Goal: Task Accomplishment & Management: Manage account settings

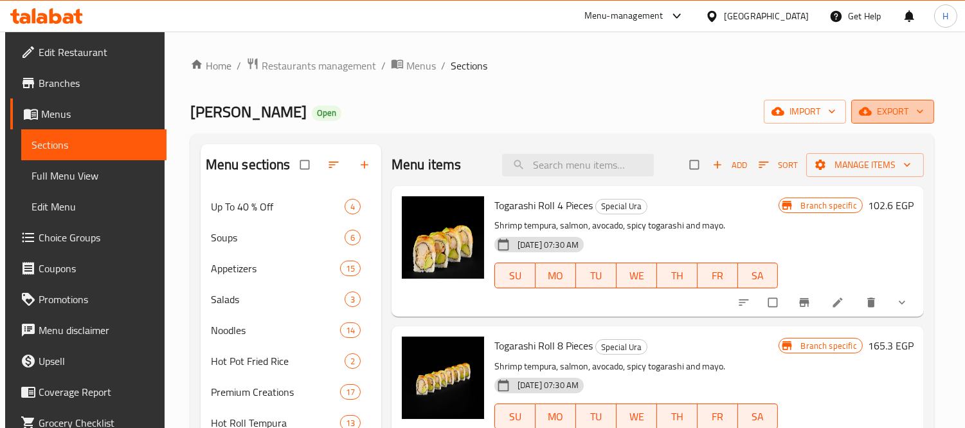
click at [890, 105] on span "export" at bounding box center [893, 112] width 62 height 16
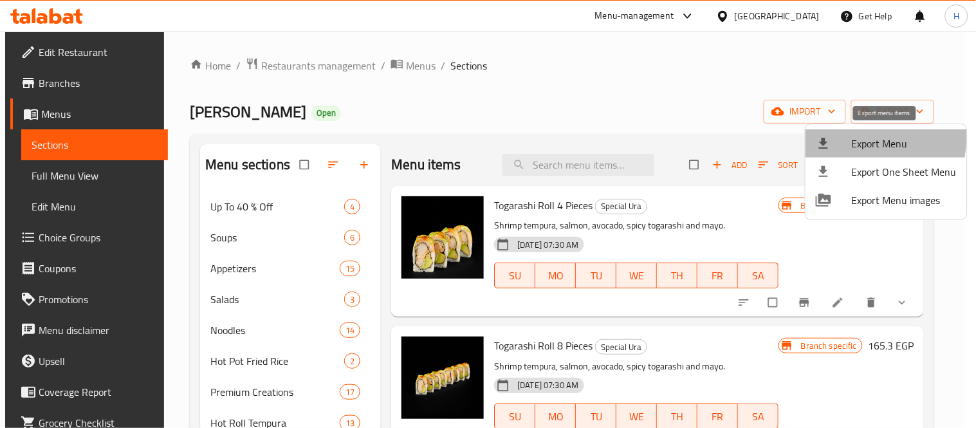
click at [850, 137] on div at bounding box center [834, 143] width 36 height 15
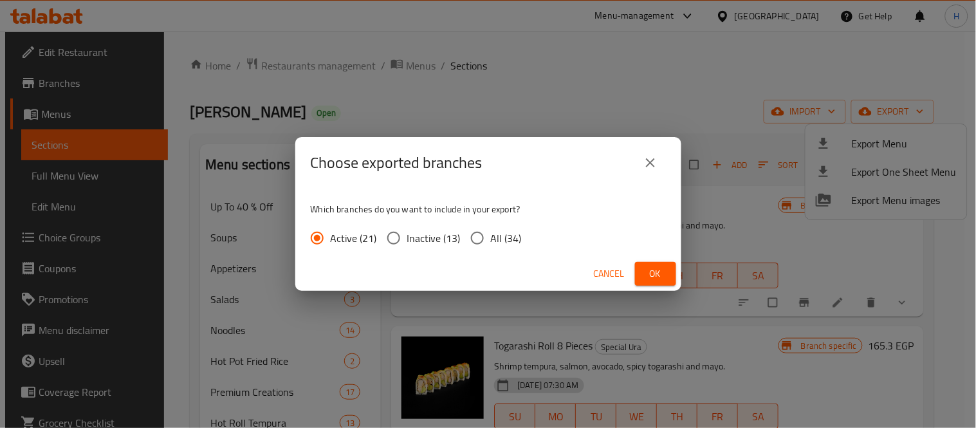
click at [499, 238] on span "All (34)" at bounding box center [506, 237] width 31 height 15
click at [491, 238] on input "All (34)" at bounding box center [477, 237] width 27 height 27
radio input "true"
click at [661, 272] on span "Ok" at bounding box center [655, 274] width 21 height 16
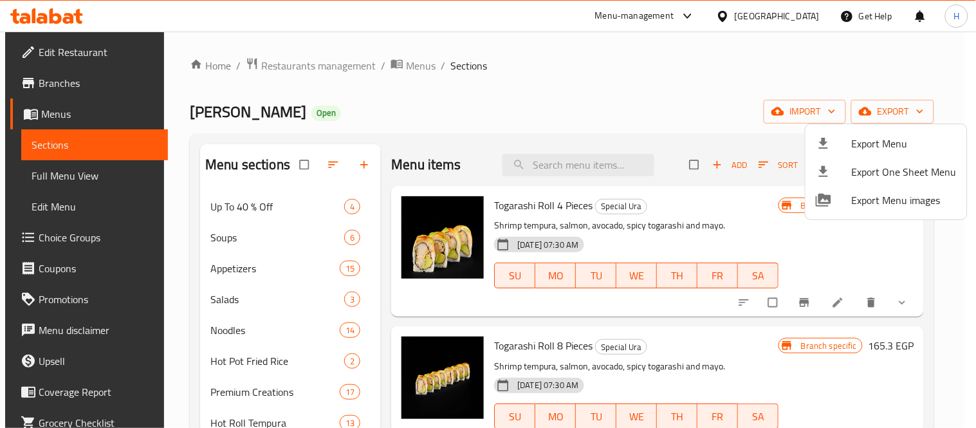
click at [555, 153] on div at bounding box center [488, 214] width 976 height 428
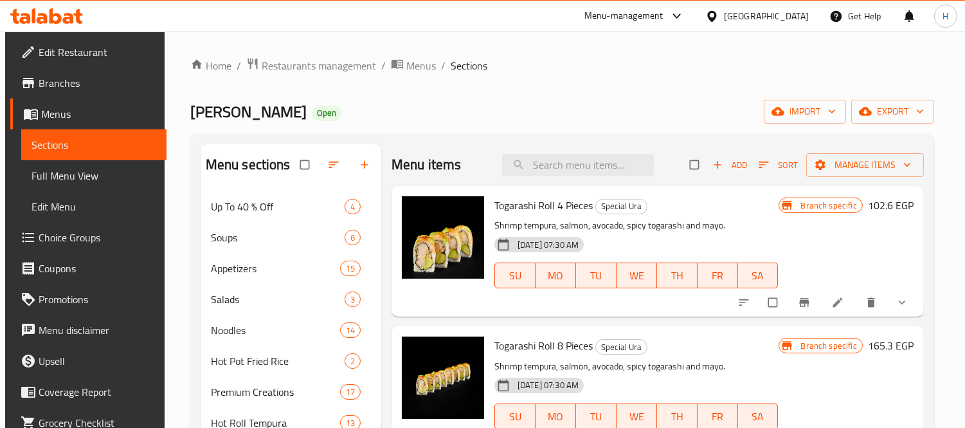
click at [560, 178] on div "Menu items Add Sort Manage items" at bounding box center [658, 165] width 533 height 42
click at [564, 174] on input "search" at bounding box center [578, 165] width 152 height 23
paste input "Hot Hallowen Veggie"
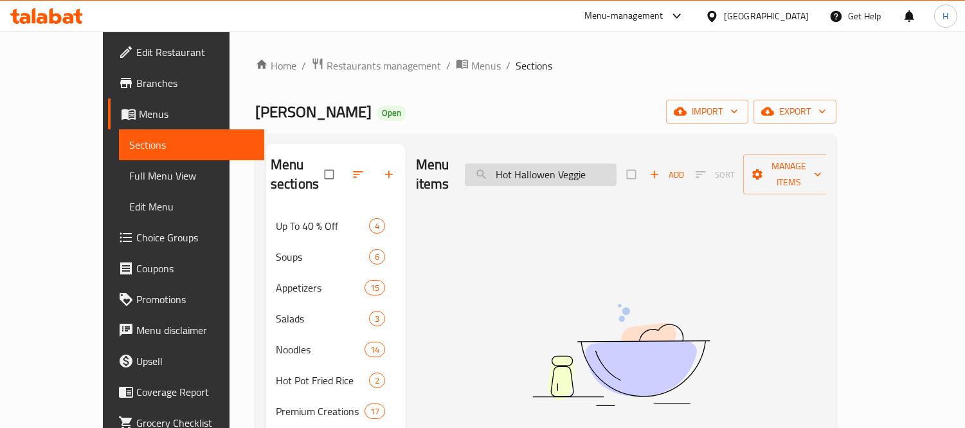
click at [617, 170] on input "Hot Hallowen Veggie" at bounding box center [541, 174] width 152 height 23
paste input "Hot [DATE] Roll"
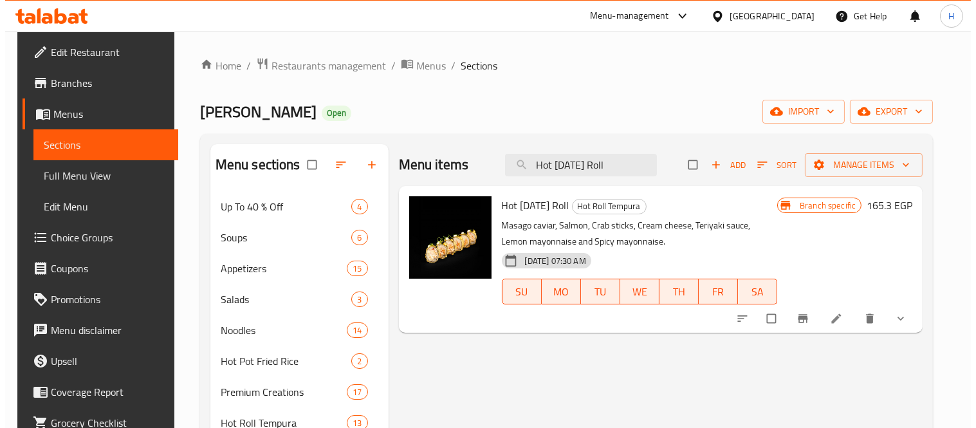
scroll to position [71, 0]
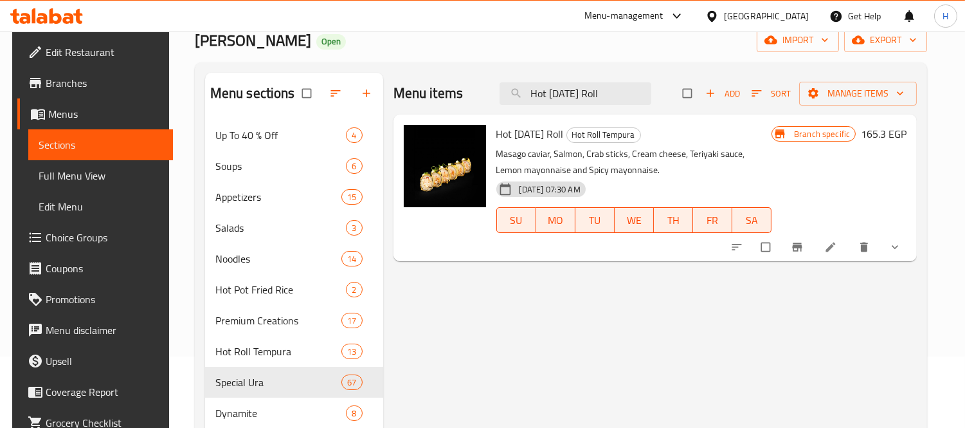
type input "Hot [DATE] Roll"
click at [804, 247] on icon "Branch-specific-item" at bounding box center [797, 247] width 13 height 13
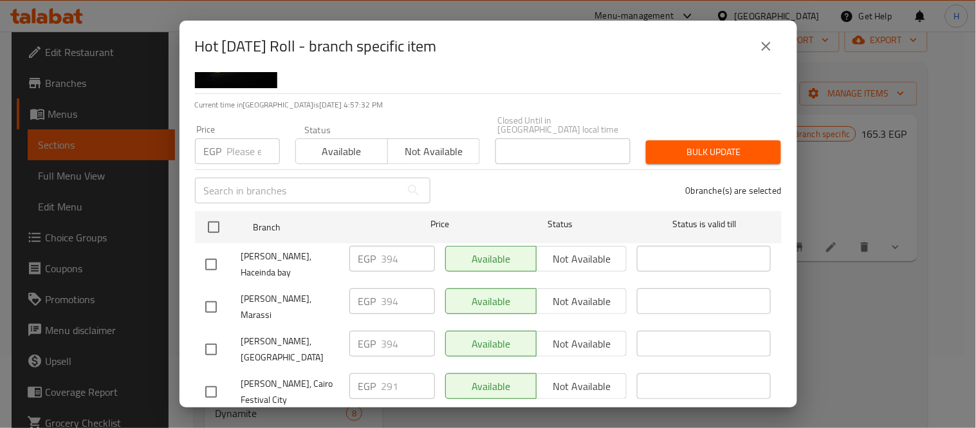
click at [296, 178] on input "text" at bounding box center [298, 191] width 206 height 26
click at [519, 185] on div "0 branche(s) are selected" at bounding box center [613, 190] width 351 height 46
click at [482, 168] on div "0 branche(s) are selected" at bounding box center [613, 190] width 351 height 46
click at [476, 169] on div "0 branche(s) are selected" at bounding box center [613, 190] width 351 height 46
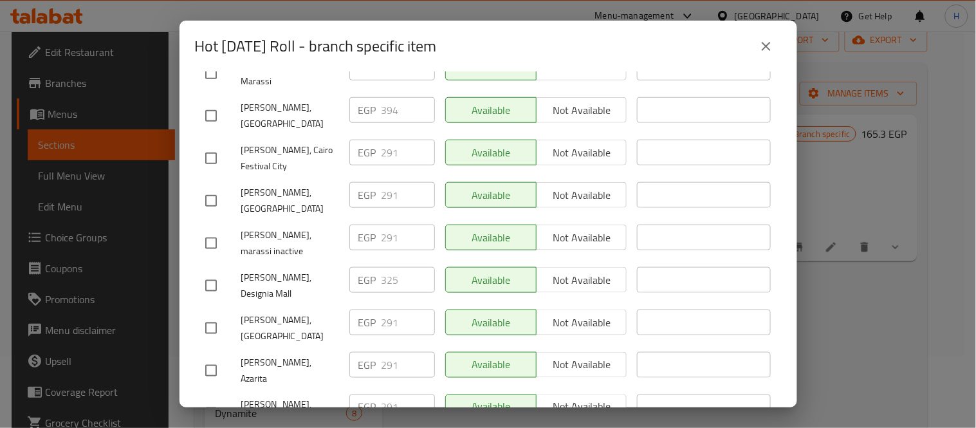
click at [213, 272] on input "checkbox" at bounding box center [210, 285] width 27 height 27
checkbox input "true"
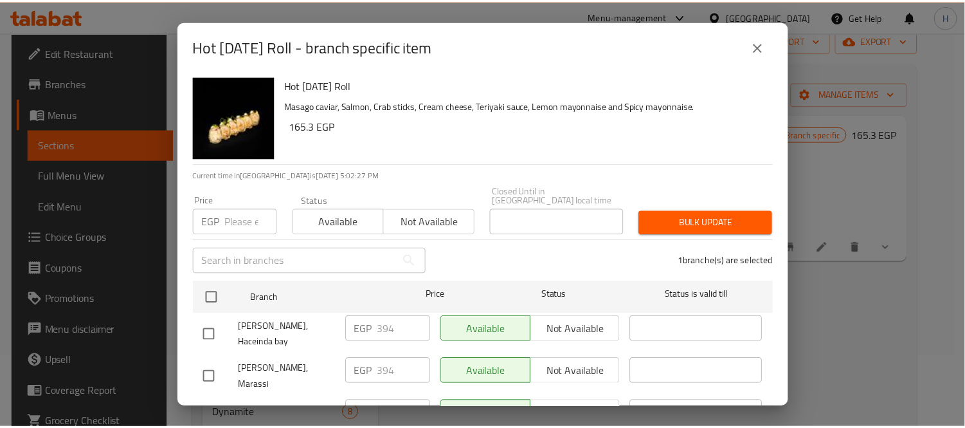
scroll to position [0, 0]
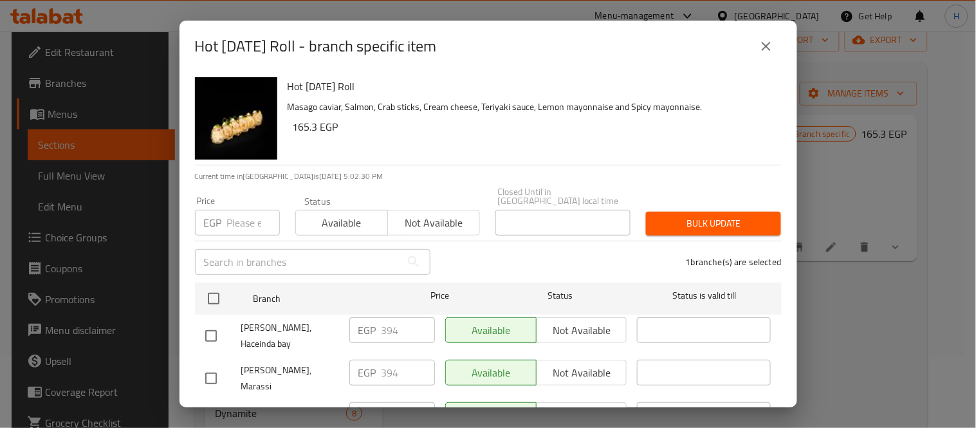
click at [767, 52] on icon "close" at bounding box center [765, 46] width 15 height 15
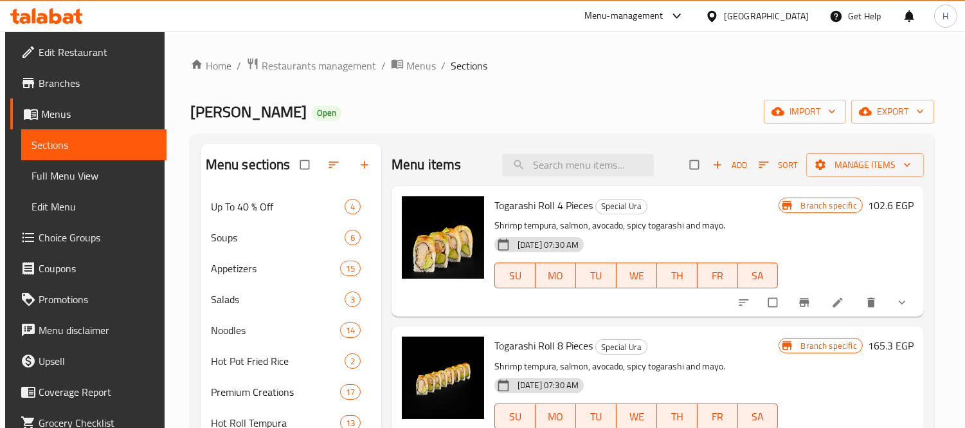
click at [84, 75] on span "Branches" at bounding box center [98, 82] width 118 height 15
